Goal: Information Seeking & Learning: Learn about a topic

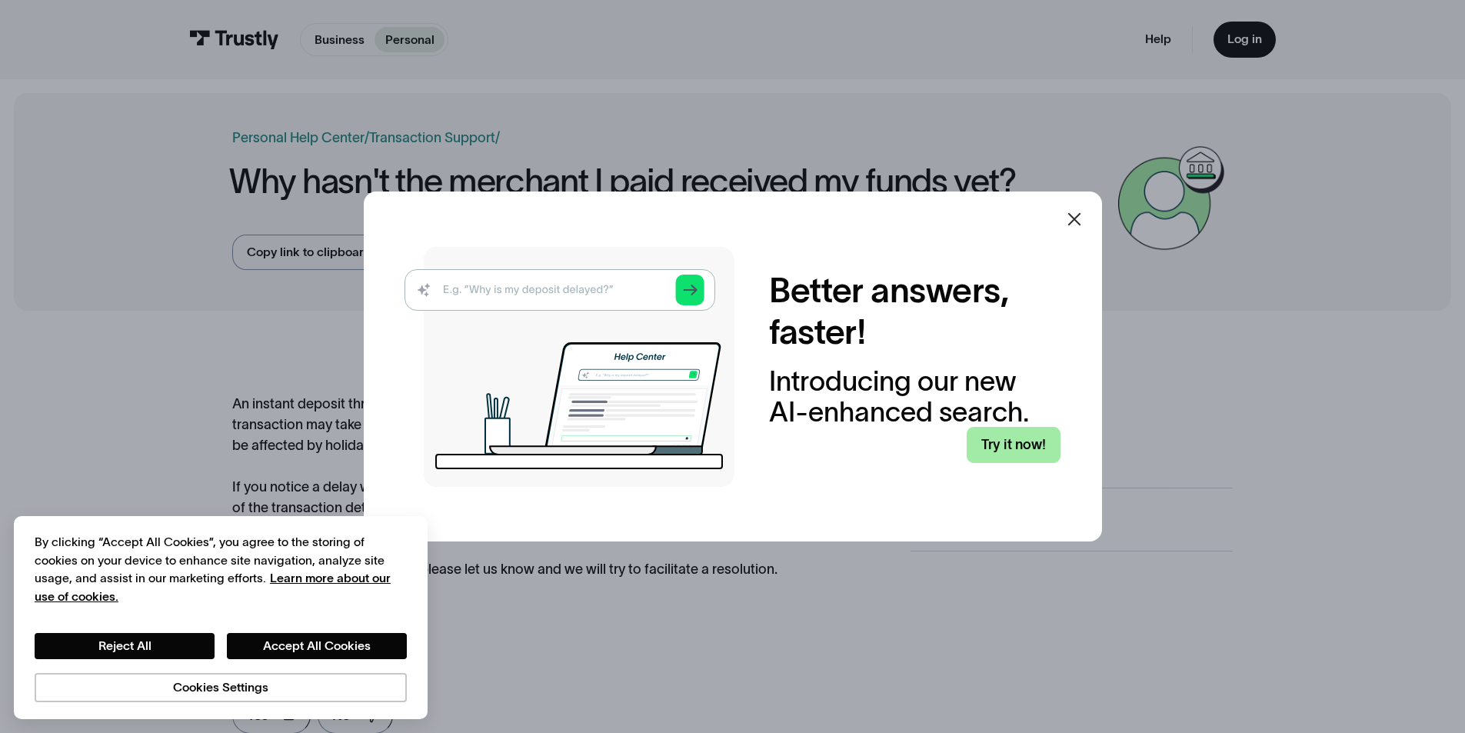
click at [1032, 435] on link "Try it now!" at bounding box center [1014, 445] width 94 height 36
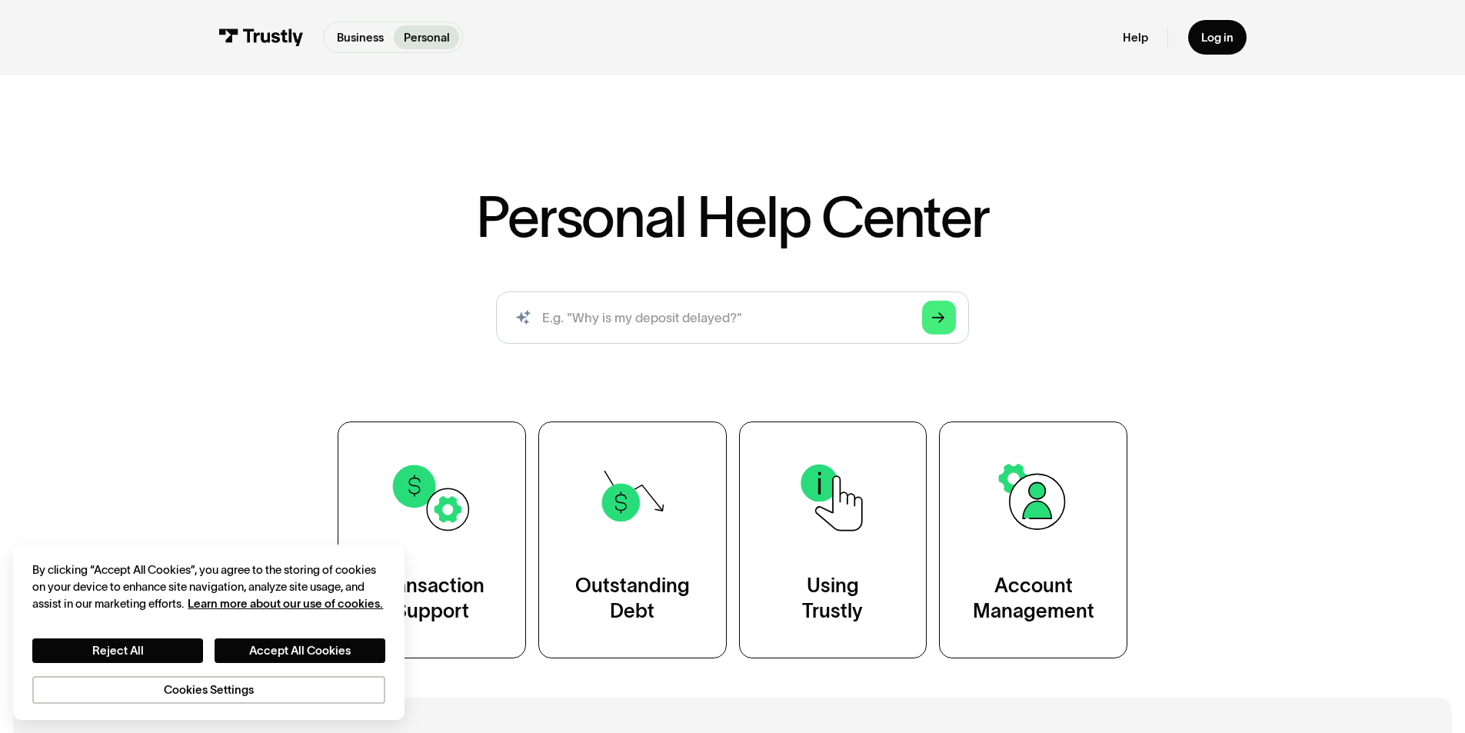
scroll to position [154, 0]
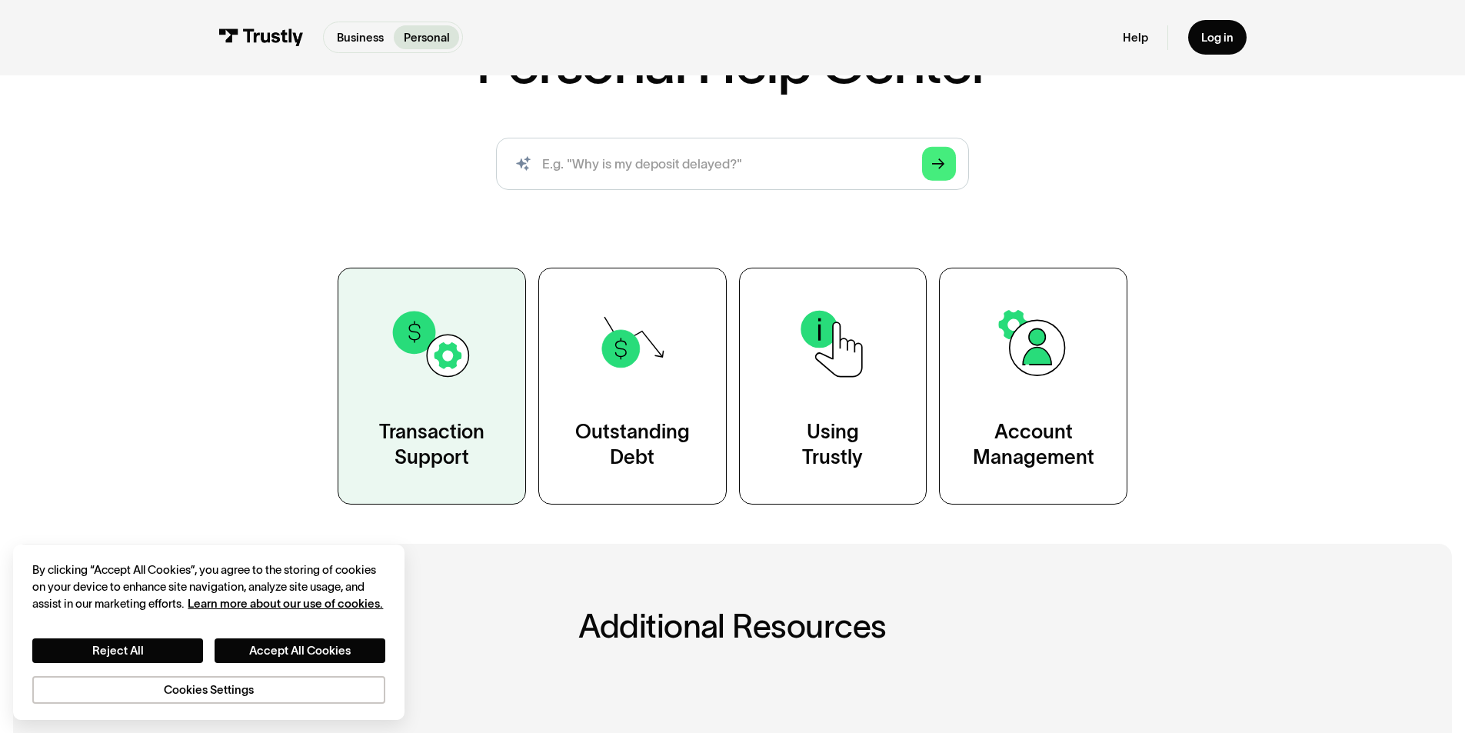
click at [349, 347] on link "Transaction Support" at bounding box center [432, 386] width 188 height 236
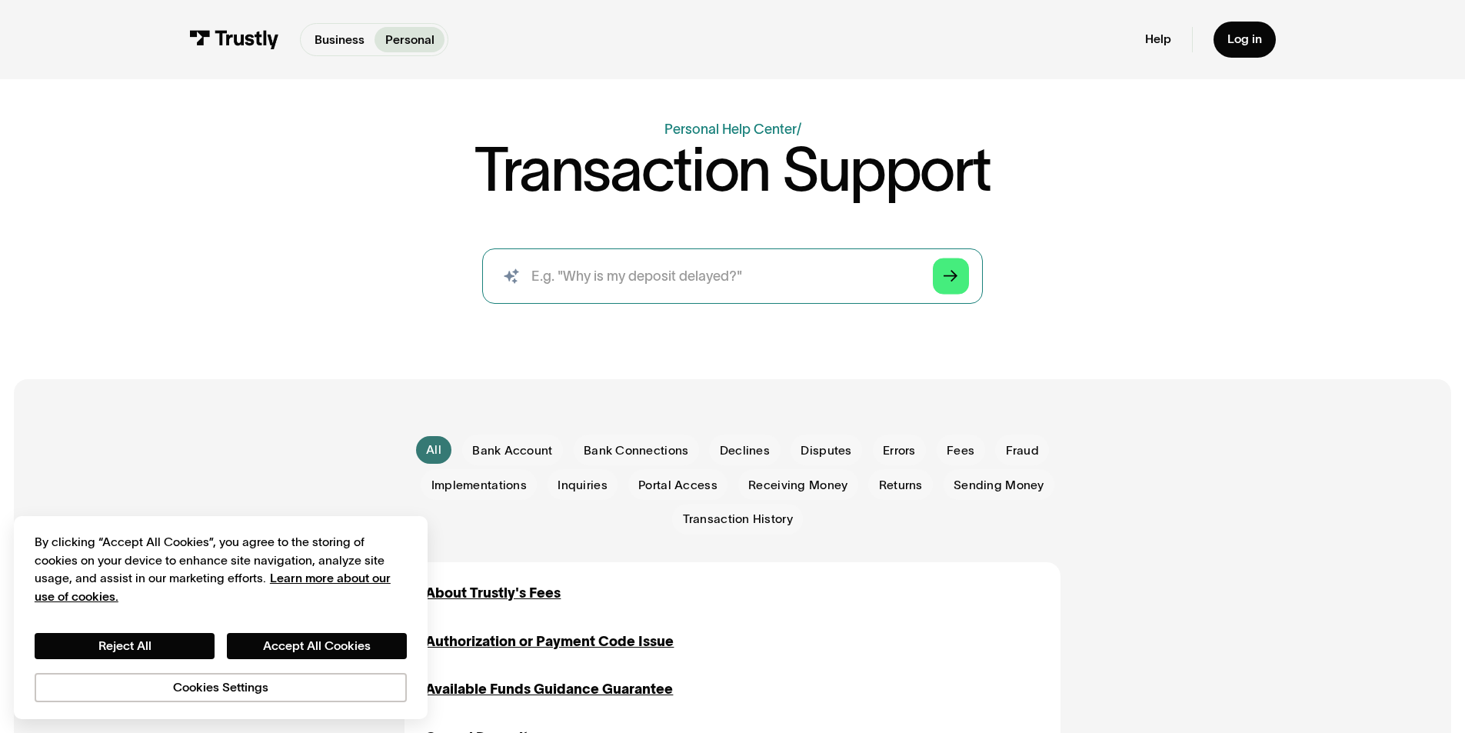
scroll to position [384, 0]
